Goal: Task Accomplishment & Management: Use online tool/utility

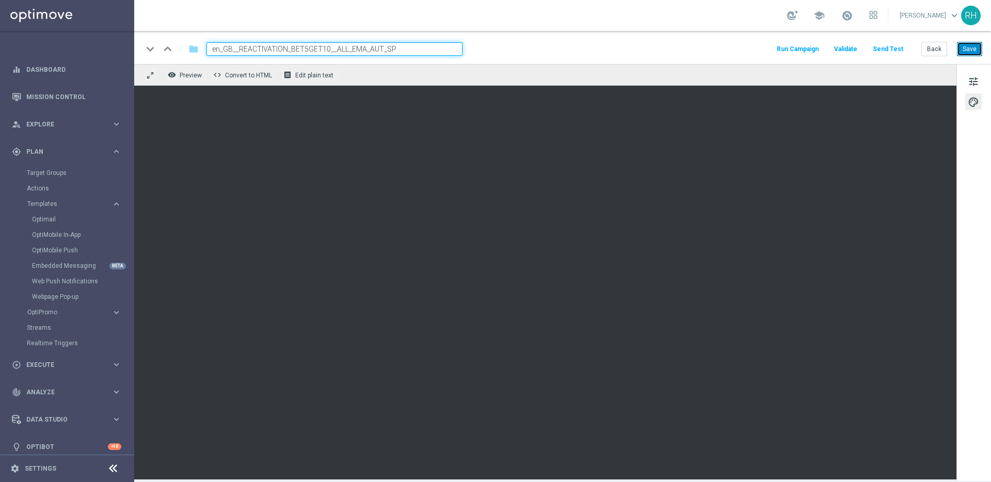
click at [963, 43] on button "Save" at bounding box center [969, 49] width 25 height 14
click at [947, 46] on button "Back" at bounding box center [934, 49] width 26 height 14
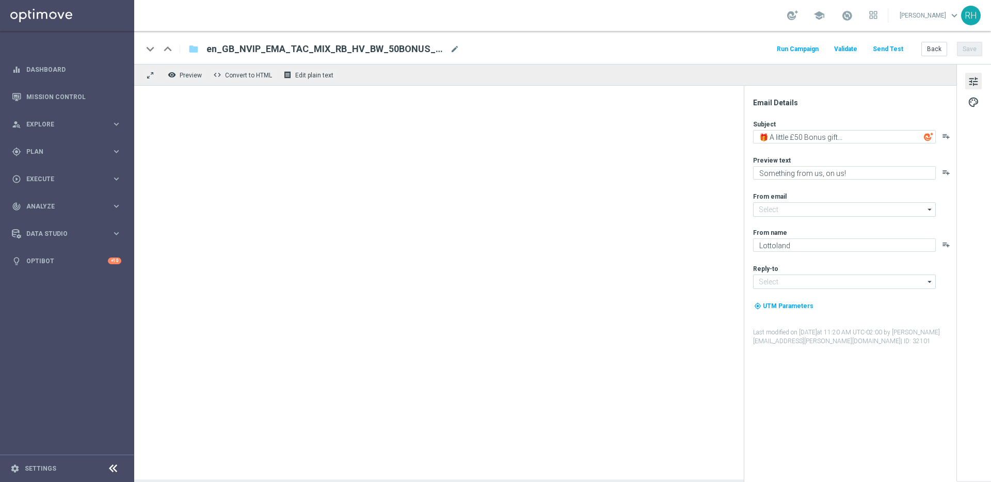
type input "[EMAIL_ADDRESS][DOMAIN_NAME]"
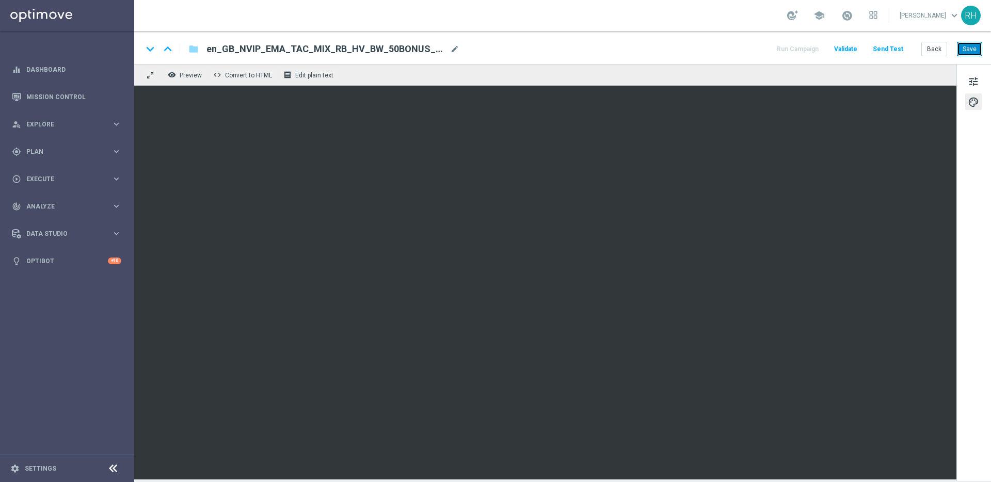
click at [973, 47] on button "Save" at bounding box center [969, 49] width 25 height 14
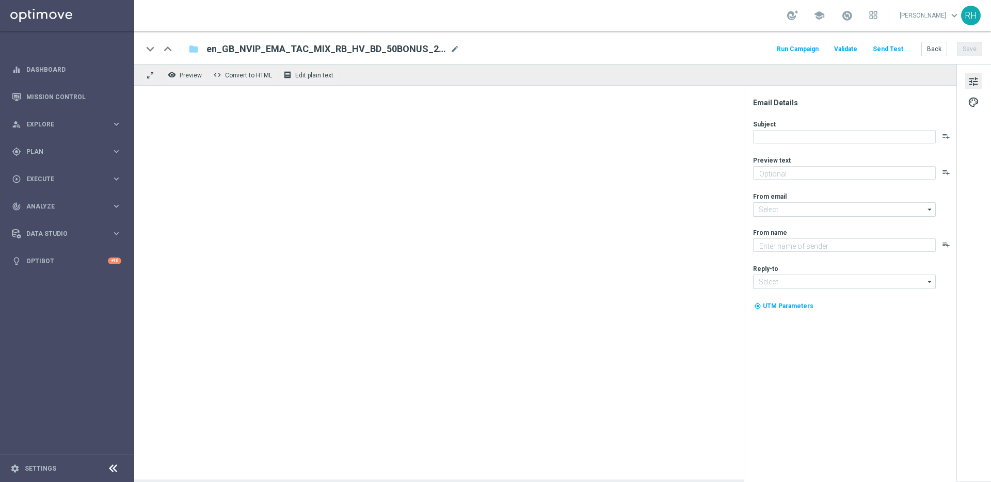
type textarea "Something from us, on us!"
type input "[EMAIL_ADDRESS][DOMAIN_NAME]"
type textarea "Lottoland"
type input "[EMAIL_ADDRESS][DOMAIN_NAME]"
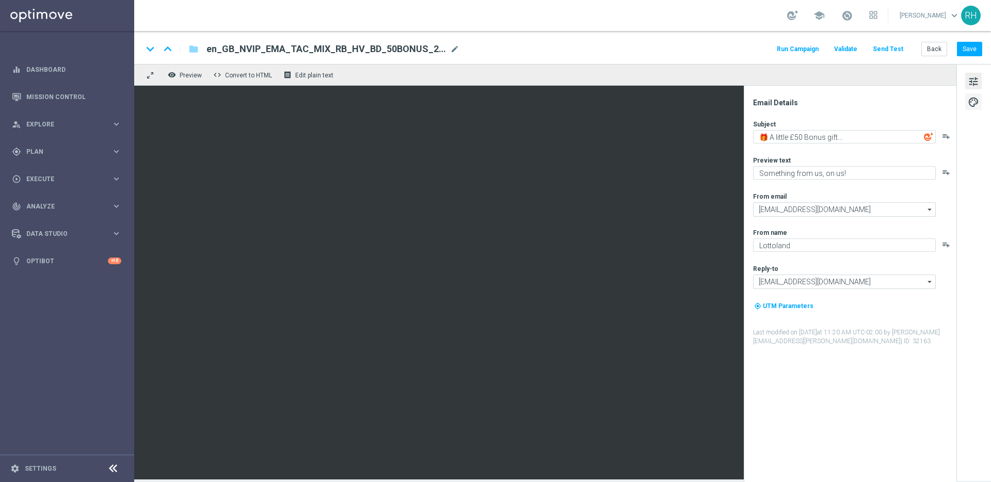
click at [981, 101] on button "palette" at bounding box center [973, 101] width 17 height 17
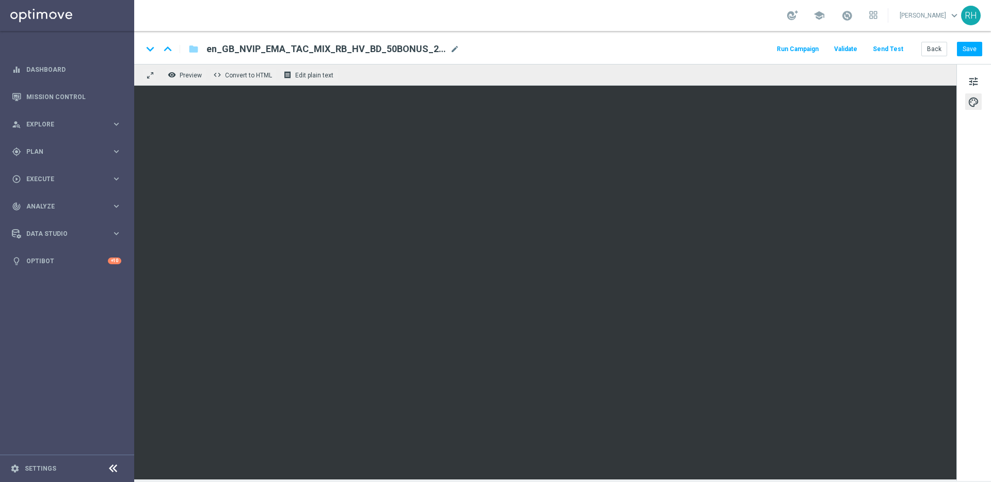
click at [657, 54] on div "keyboard_arrow_down keyboard_arrow_up folder en_GB_NVIP_EMA_TAC_MIX_RB_HV_BD_50…" at bounding box center [562, 48] width 840 height 13
click at [968, 50] on button "Save" at bounding box center [969, 49] width 25 height 14
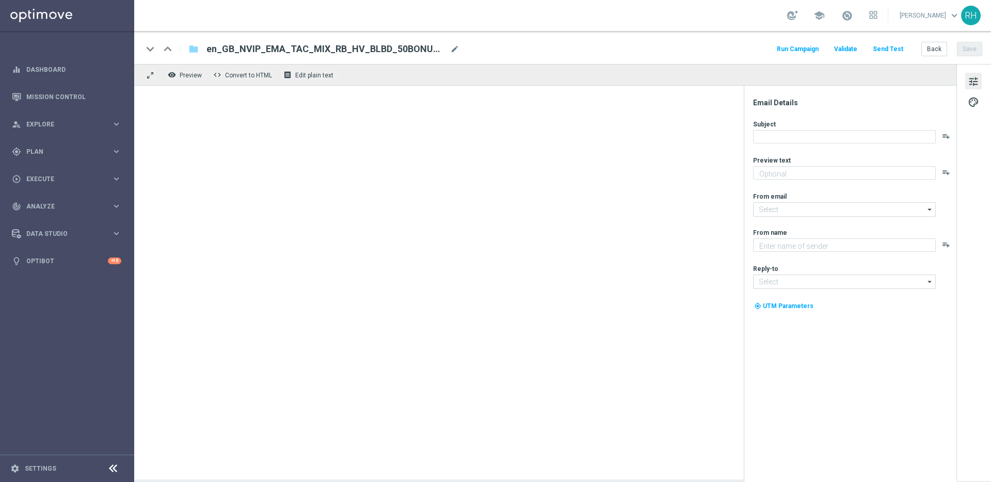
type textarea "Something from us, on us!"
type input "[EMAIL_ADDRESS][DOMAIN_NAME]"
type textarea "Lottoland"
type input "[EMAIL_ADDRESS][DOMAIN_NAME]"
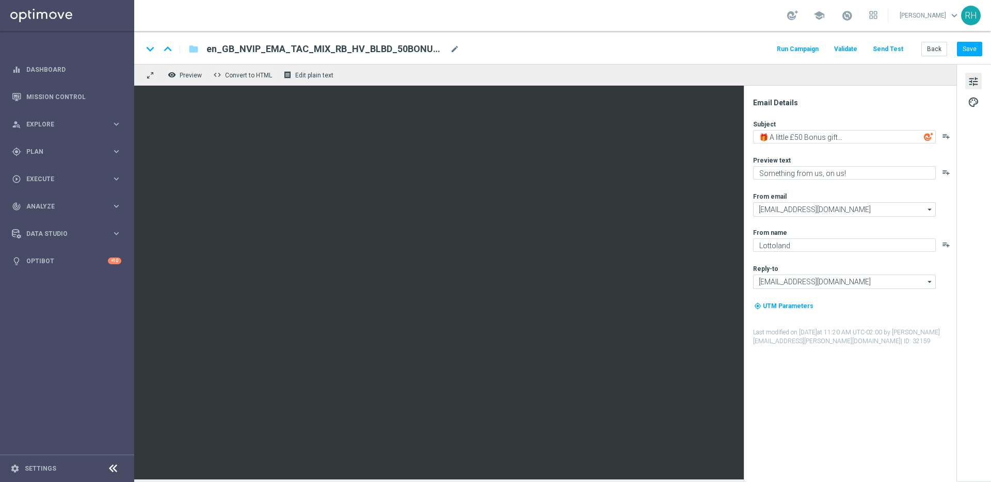
click at [973, 91] on div "tune palette" at bounding box center [973, 272] width 35 height 417
click at [973, 94] on button "palette" at bounding box center [973, 101] width 17 height 17
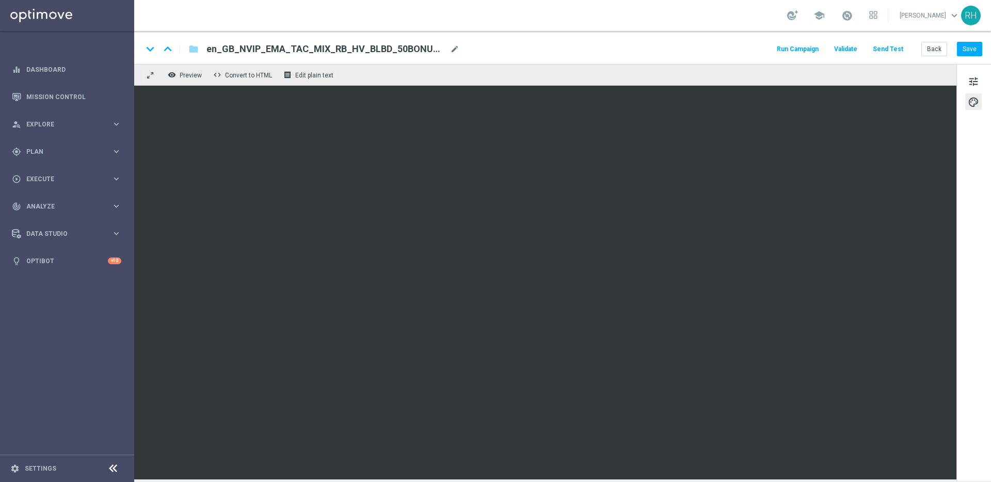
click at [704, 45] on div "keyboard_arrow_down keyboard_arrow_up folder en_GB_NVIP_EMA_TAC_MIX_RB_HV_BLBD_…" at bounding box center [562, 48] width 840 height 13
click at [969, 50] on button "Save" at bounding box center [969, 49] width 25 height 14
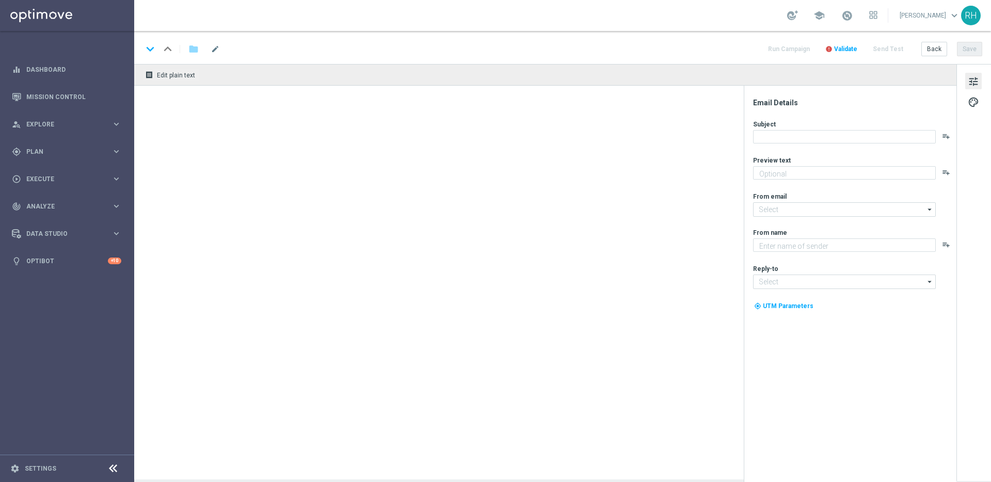
type textarea "Something from us - FREE!"
type input "[EMAIL_ADDRESS][DOMAIN_NAME]"
type textarea "Lottoland"
type input "[EMAIL_ADDRESS][DOMAIN_NAME]"
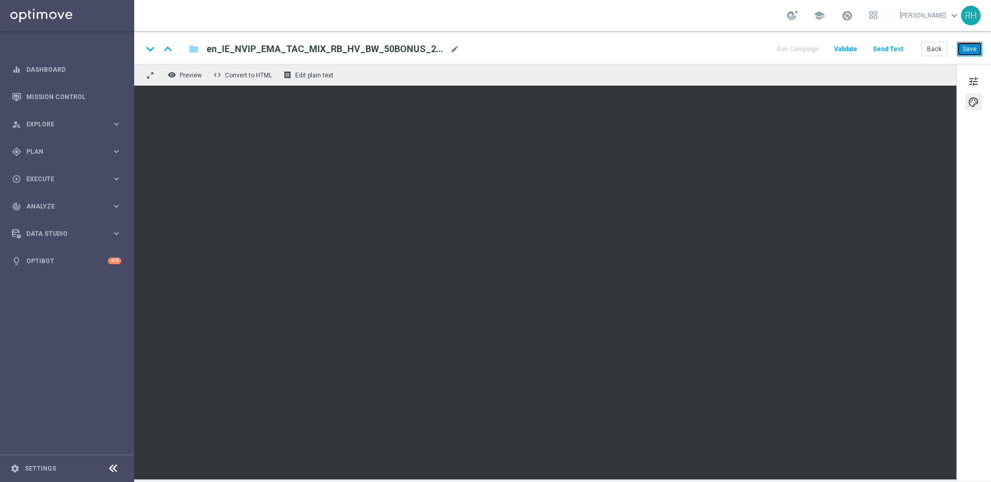
click at [961, 50] on button "Save" at bounding box center [969, 49] width 25 height 14
click at [976, 48] on button "Save" at bounding box center [969, 49] width 25 height 14
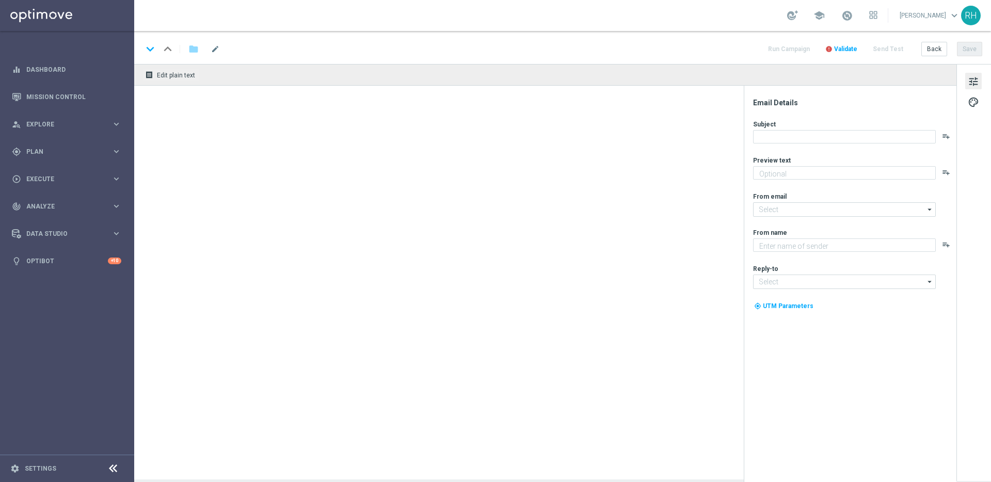
type textarea "Something from us - FREE!"
type input "[EMAIL_ADDRESS][DOMAIN_NAME]"
type textarea "Lottoland"
type input "[EMAIL_ADDRESS][DOMAIN_NAME]"
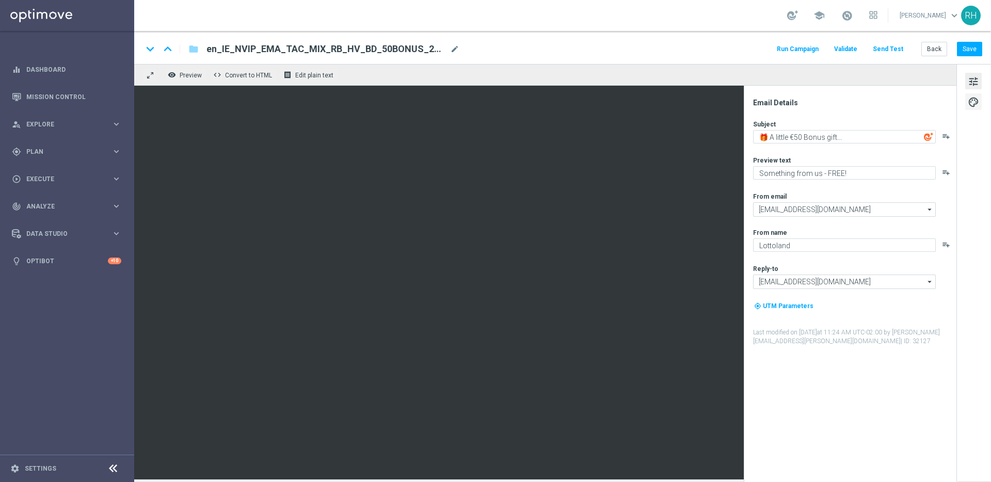
click at [973, 99] on span "palette" at bounding box center [973, 101] width 11 height 13
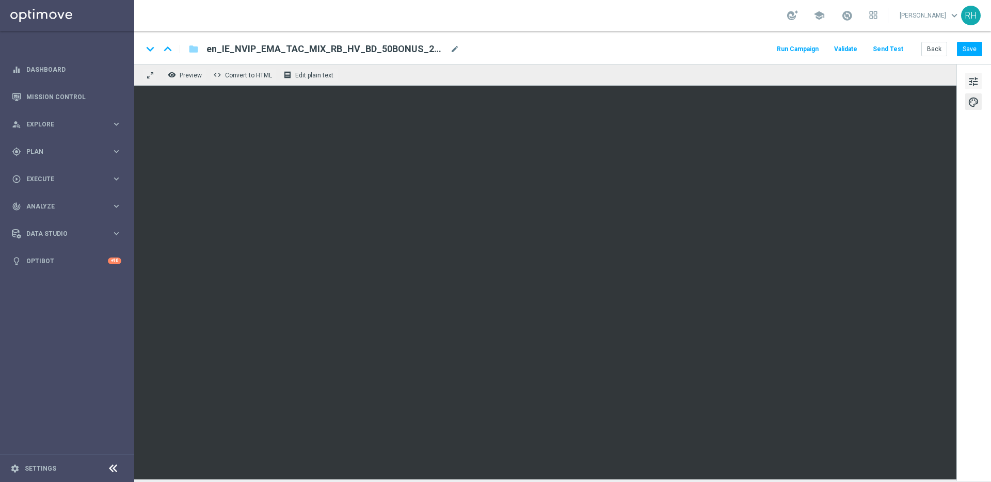
click at [973, 73] on button "tune" at bounding box center [973, 81] width 17 height 17
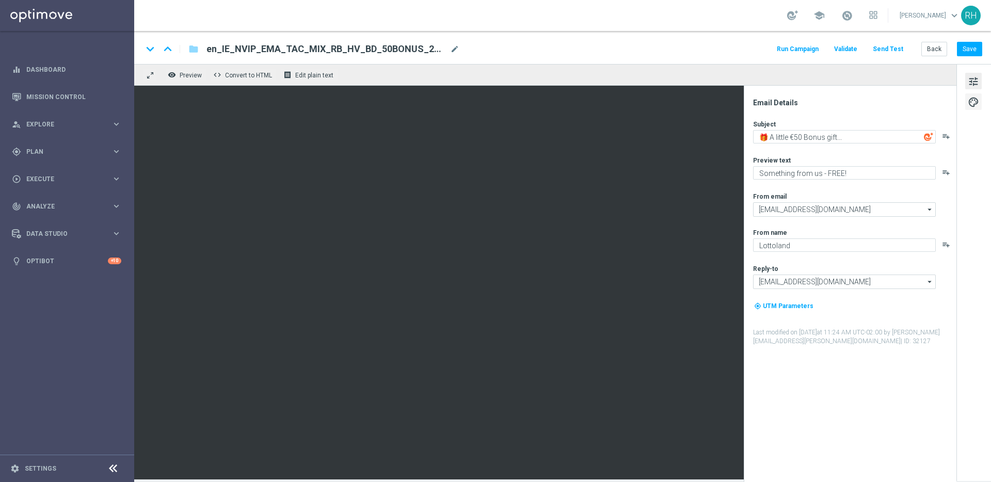
click at [975, 97] on span "palette" at bounding box center [973, 101] width 11 height 13
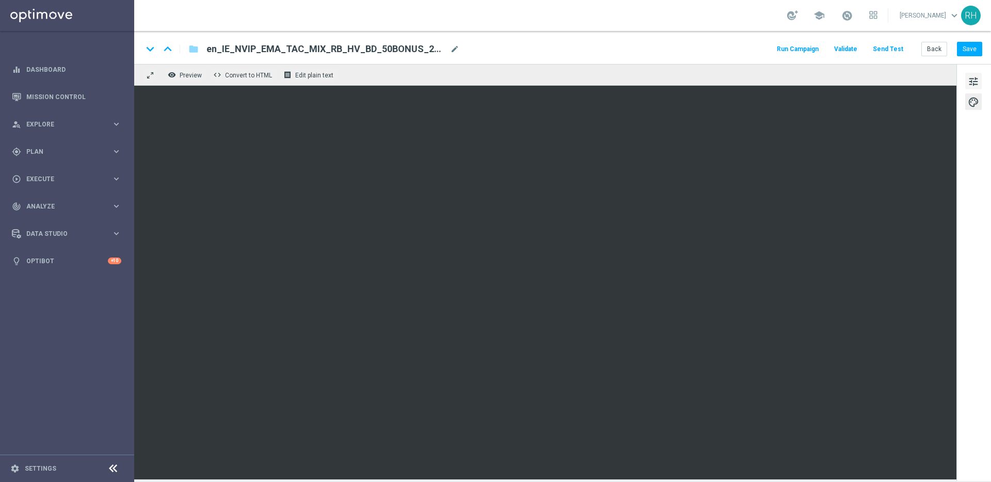
click at [965, 81] on button "tune" at bounding box center [973, 81] width 17 height 17
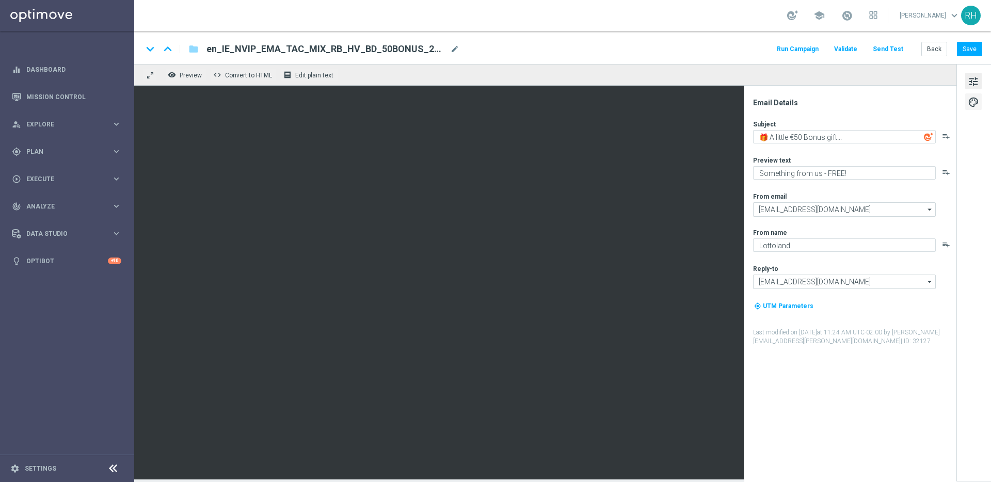
click at [978, 102] on span "palette" at bounding box center [973, 101] width 11 height 13
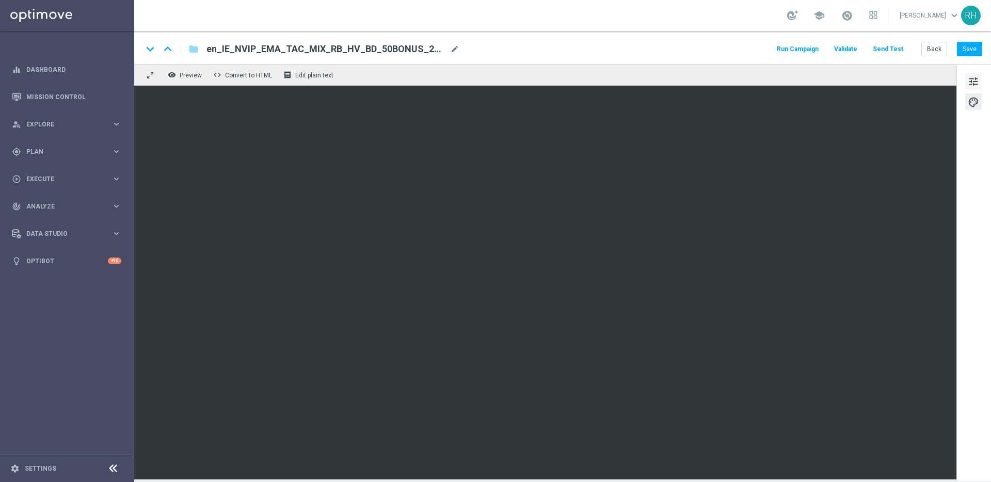
click at [971, 76] on span "tune" at bounding box center [973, 81] width 11 height 13
click at [979, 84] on button "tune" at bounding box center [973, 81] width 17 height 17
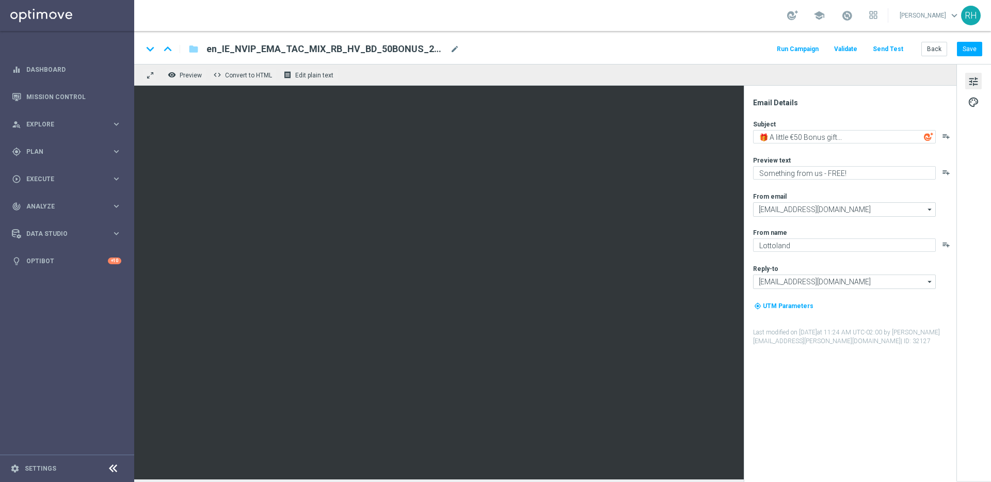
click at [973, 92] on div "tune palette" at bounding box center [973, 272] width 35 height 417
click at [973, 100] on span "palette" at bounding box center [973, 101] width 11 height 13
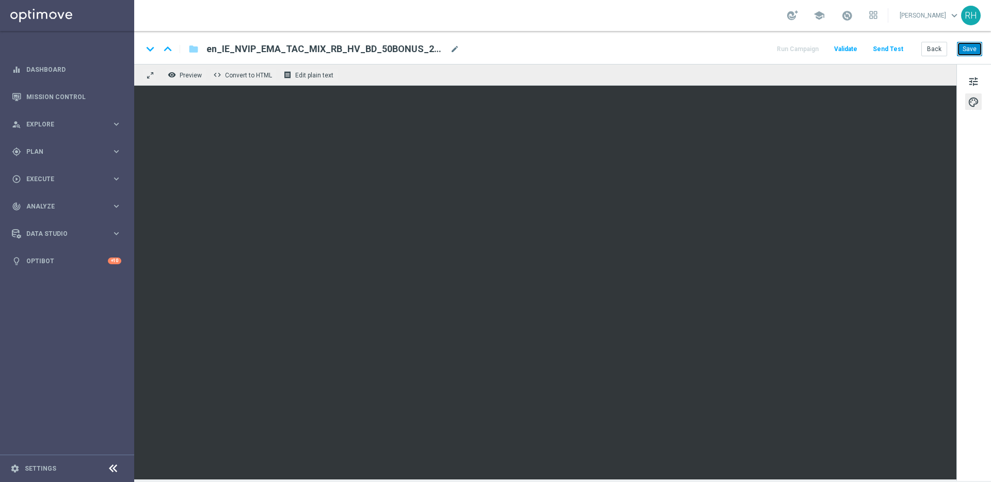
click at [975, 47] on button "Save" at bounding box center [969, 49] width 25 height 14
